Goal: Information Seeking & Learning: Learn about a topic

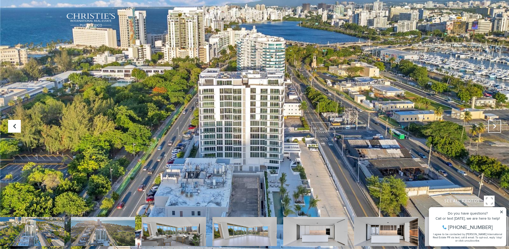
click at [493, 128] on icon "Next Slide" at bounding box center [494, 126] width 5 height 5
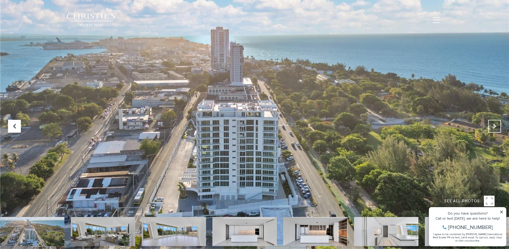
click at [493, 128] on icon "Next Slide" at bounding box center [494, 126] width 5 height 5
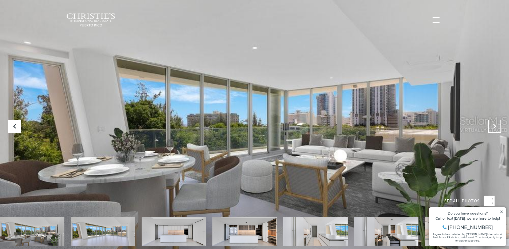
click at [493, 128] on icon "Next Slide" at bounding box center [494, 126] width 5 height 5
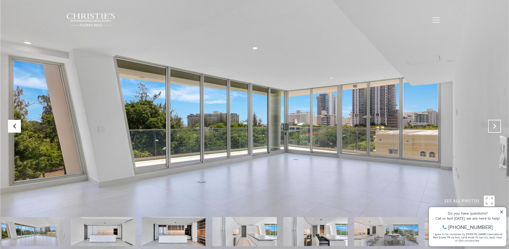
click at [493, 128] on icon "Next Slide" at bounding box center [494, 126] width 5 height 5
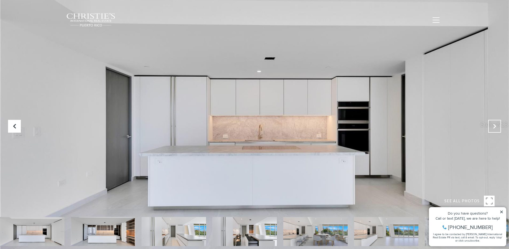
click at [493, 128] on icon "Next Slide" at bounding box center [494, 126] width 5 height 5
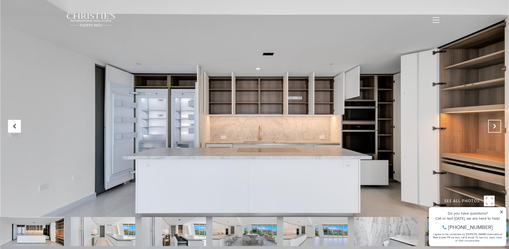
click at [493, 128] on icon "Next Slide" at bounding box center [494, 126] width 5 height 5
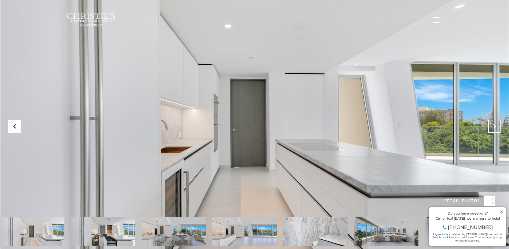
click at [493, 128] on icon "Next Slide" at bounding box center [494, 126] width 5 height 5
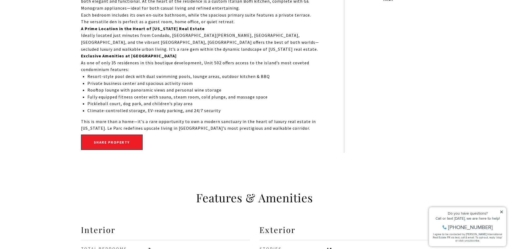
scroll to position [435, 0]
